Goal: Information Seeking & Learning: Learn about a topic

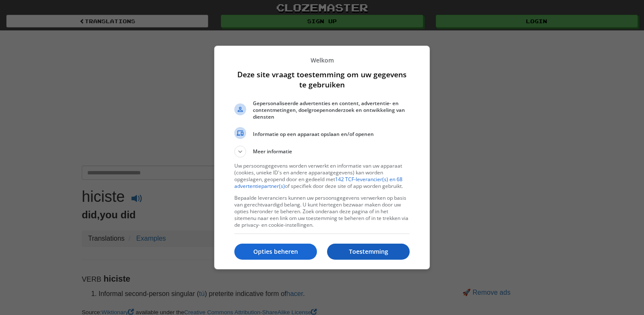
click at [362, 249] on p "Toestemming" at bounding box center [368, 251] width 83 height 8
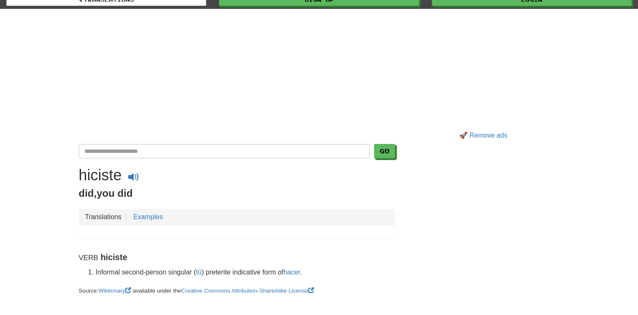
scroll to position [127, 0]
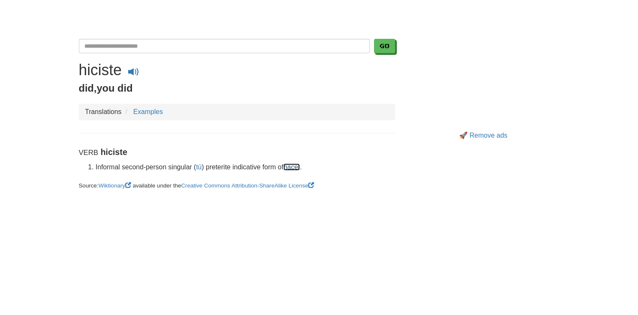
click at [296, 164] on link "hacer" at bounding box center [291, 166] width 16 height 7
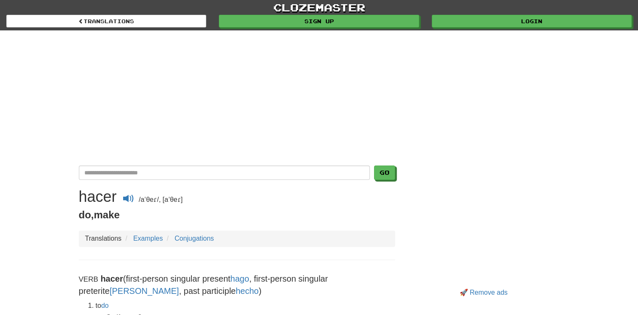
scroll to position [211, 0]
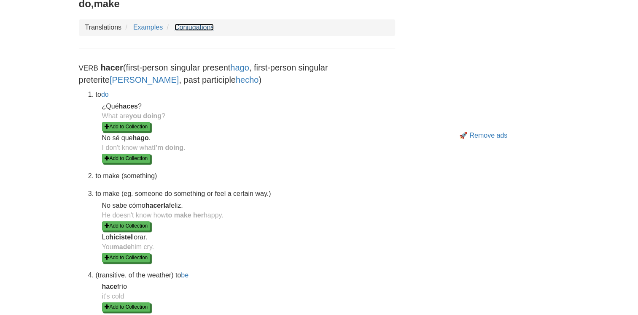
click at [188, 28] on link "Conjugations" at bounding box center [194, 27] width 39 height 7
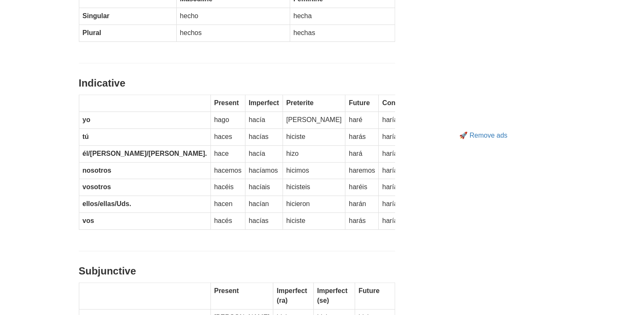
scroll to position [295, 0]
